Goal: Register for event/course

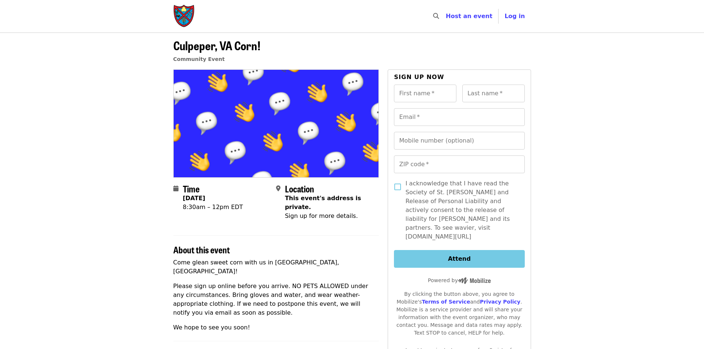
click at [177, 8] on img "Main navigation" at bounding box center [184, 16] width 22 height 24
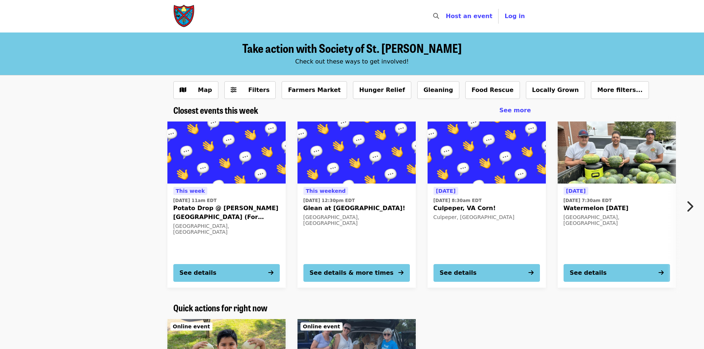
click at [693, 208] on icon "chevron-right icon" at bounding box center [689, 207] width 7 height 14
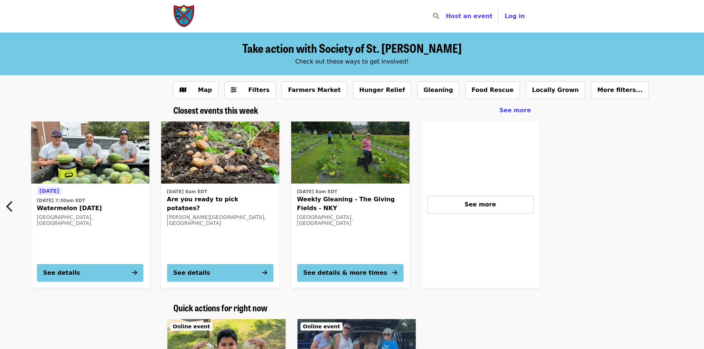
scroll to position [0, 528]
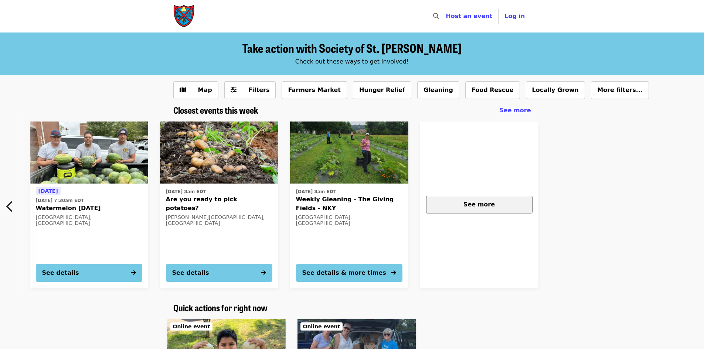
click at [495, 203] on div "See more" at bounding box center [479, 204] width 94 height 9
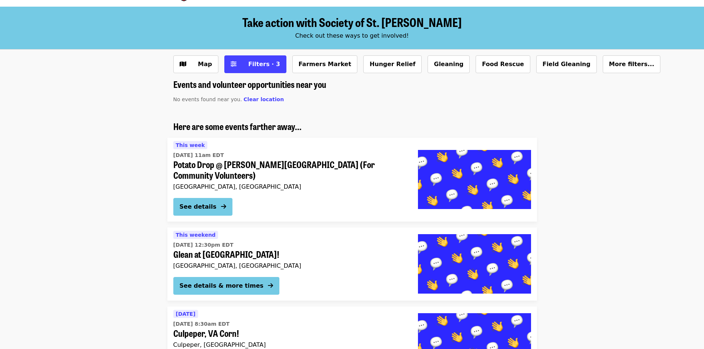
scroll to position [37, 0]
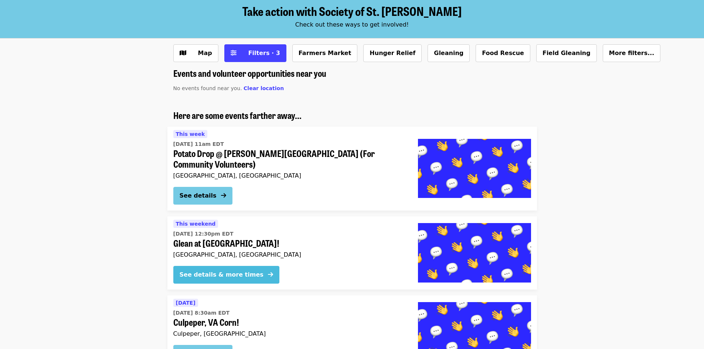
click at [268, 271] on icon "arrow-right icon" at bounding box center [270, 274] width 5 height 7
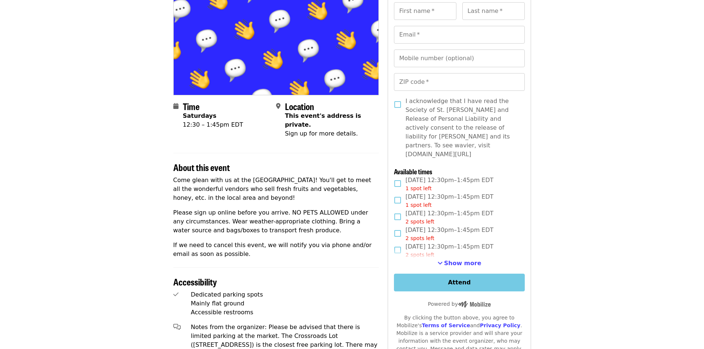
scroll to position [37, 0]
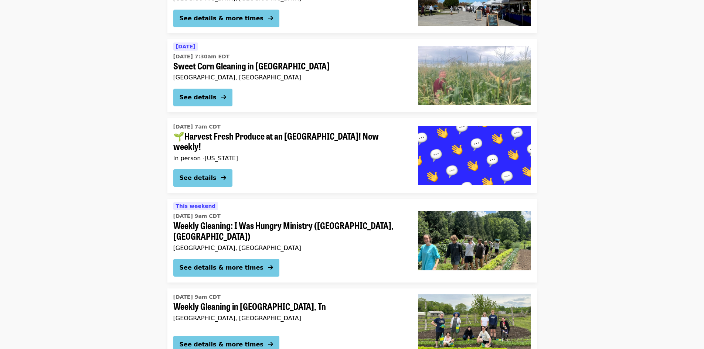
scroll to position [1330, 0]
click at [344, 220] on span "Weekly Gleaning: I Was Hungry Ministry ([GEOGRAPHIC_DATA], [GEOGRAPHIC_DATA])" at bounding box center [289, 230] width 233 height 21
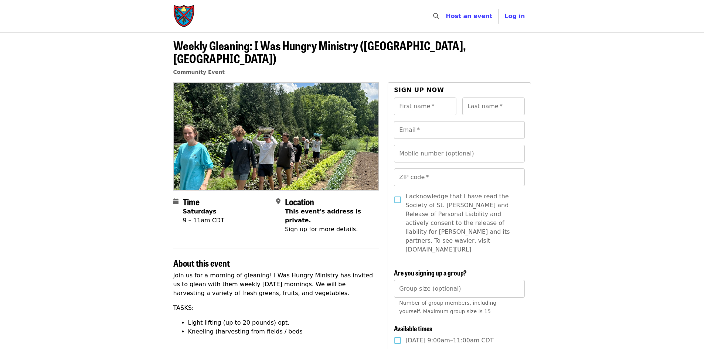
click at [187, 17] on img "Main navigation" at bounding box center [184, 16] width 22 height 24
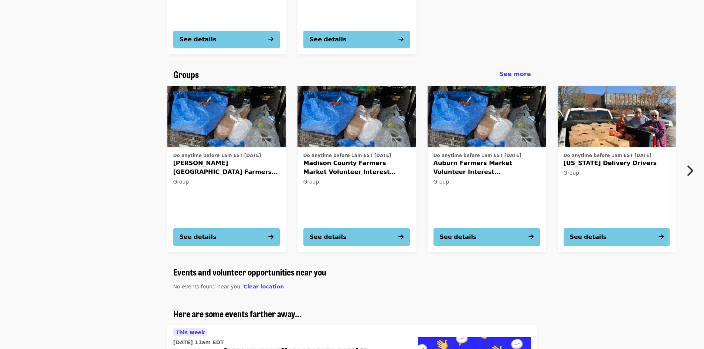
scroll to position [406, 0]
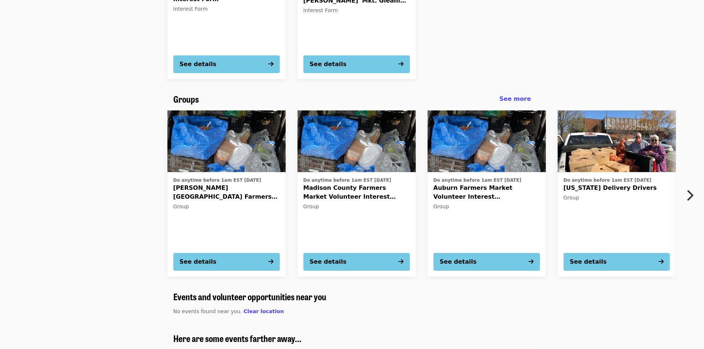
click at [691, 193] on icon "chevron-right icon" at bounding box center [689, 195] width 7 height 14
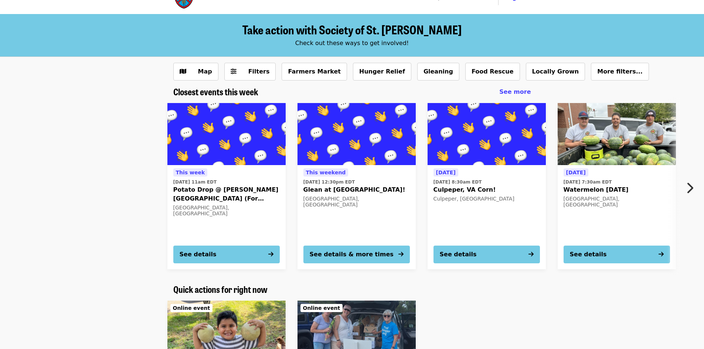
scroll to position [0, 0]
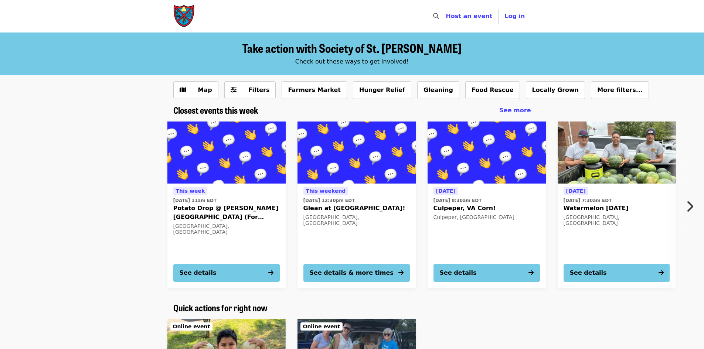
click at [186, 20] on img "Main navigation" at bounding box center [184, 16] width 22 height 24
click at [189, 13] on img "Main navigation" at bounding box center [184, 16] width 22 height 24
click at [359, 53] on span "Take action with Society of St. [PERSON_NAME]" at bounding box center [351, 47] width 219 height 17
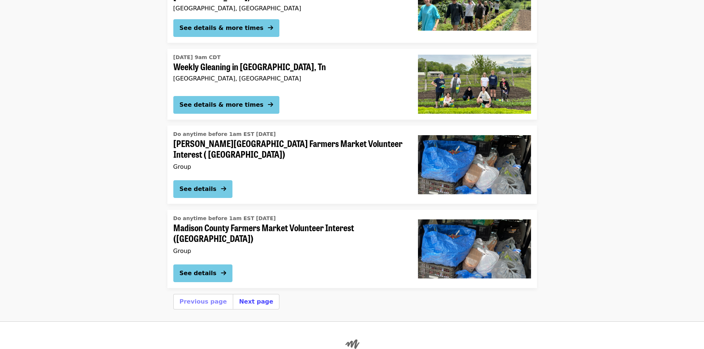
scroll to position [2587, 0]
